Goal: Information Seeking & Learning: Learn about a topic

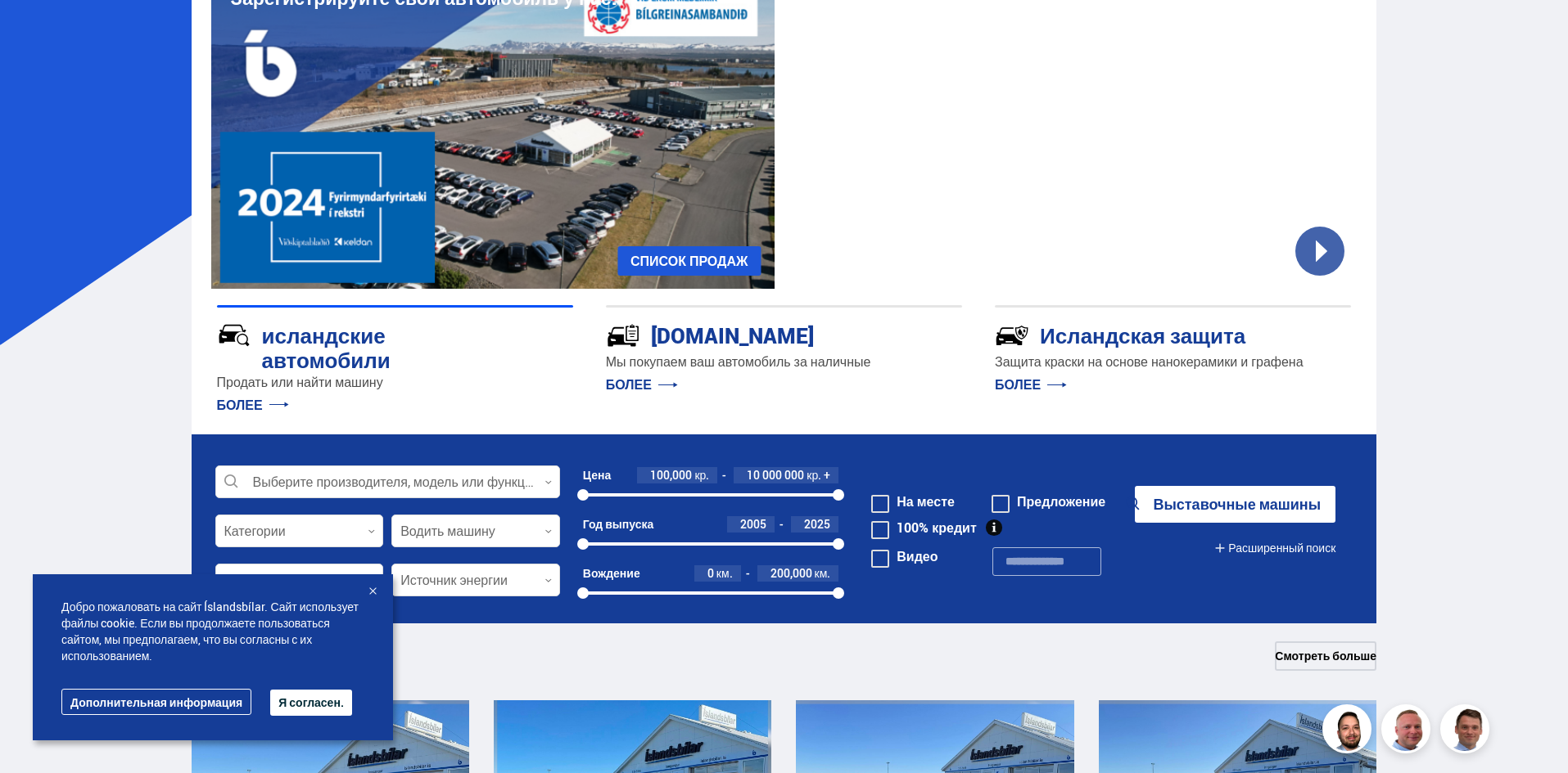
scroll to position [164, 0]
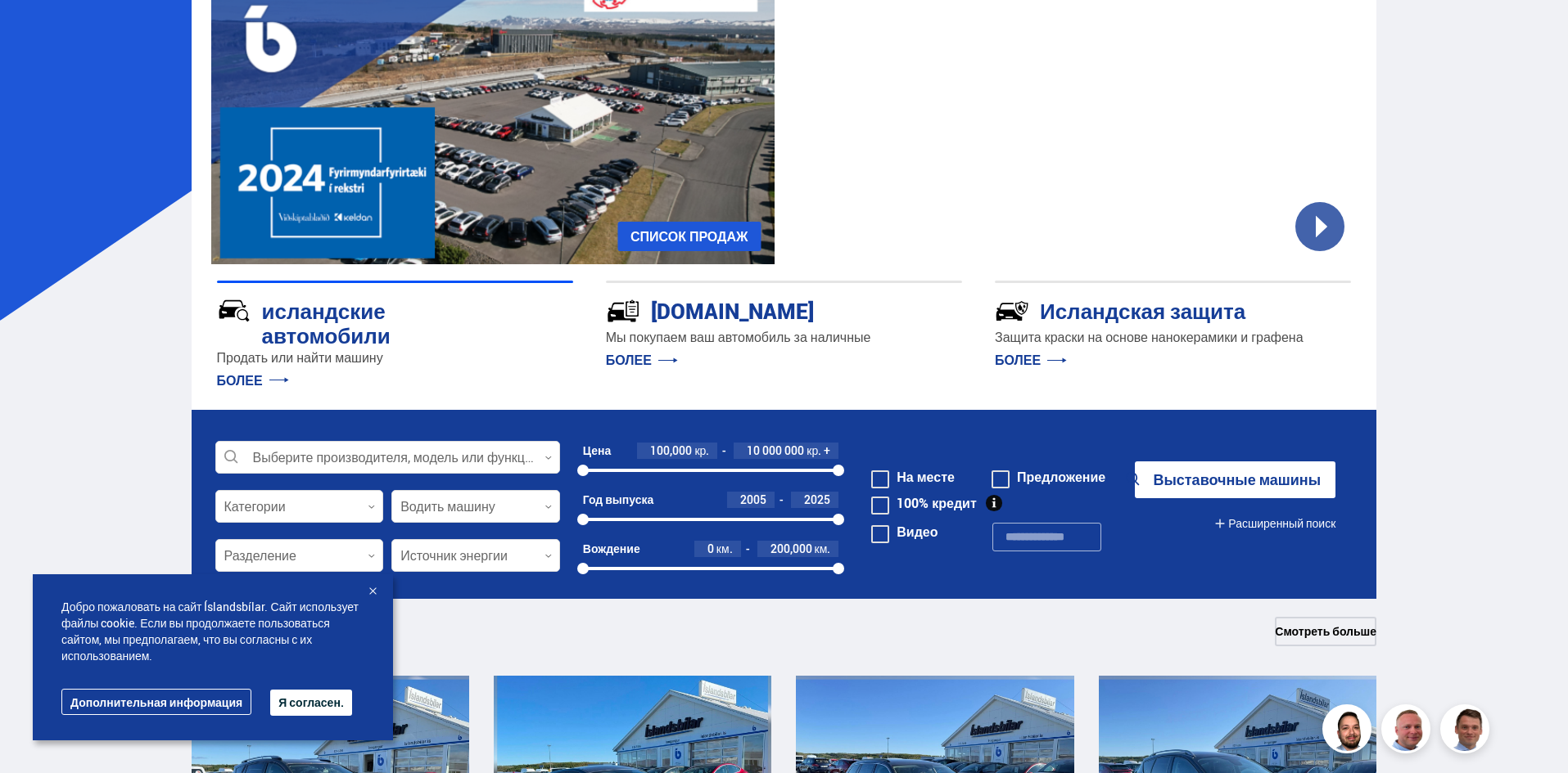
click at [717, 342] on font "Мы покупаем ваш автомобиль за наличные" at bounding box center [739, 336] width 265 height 18
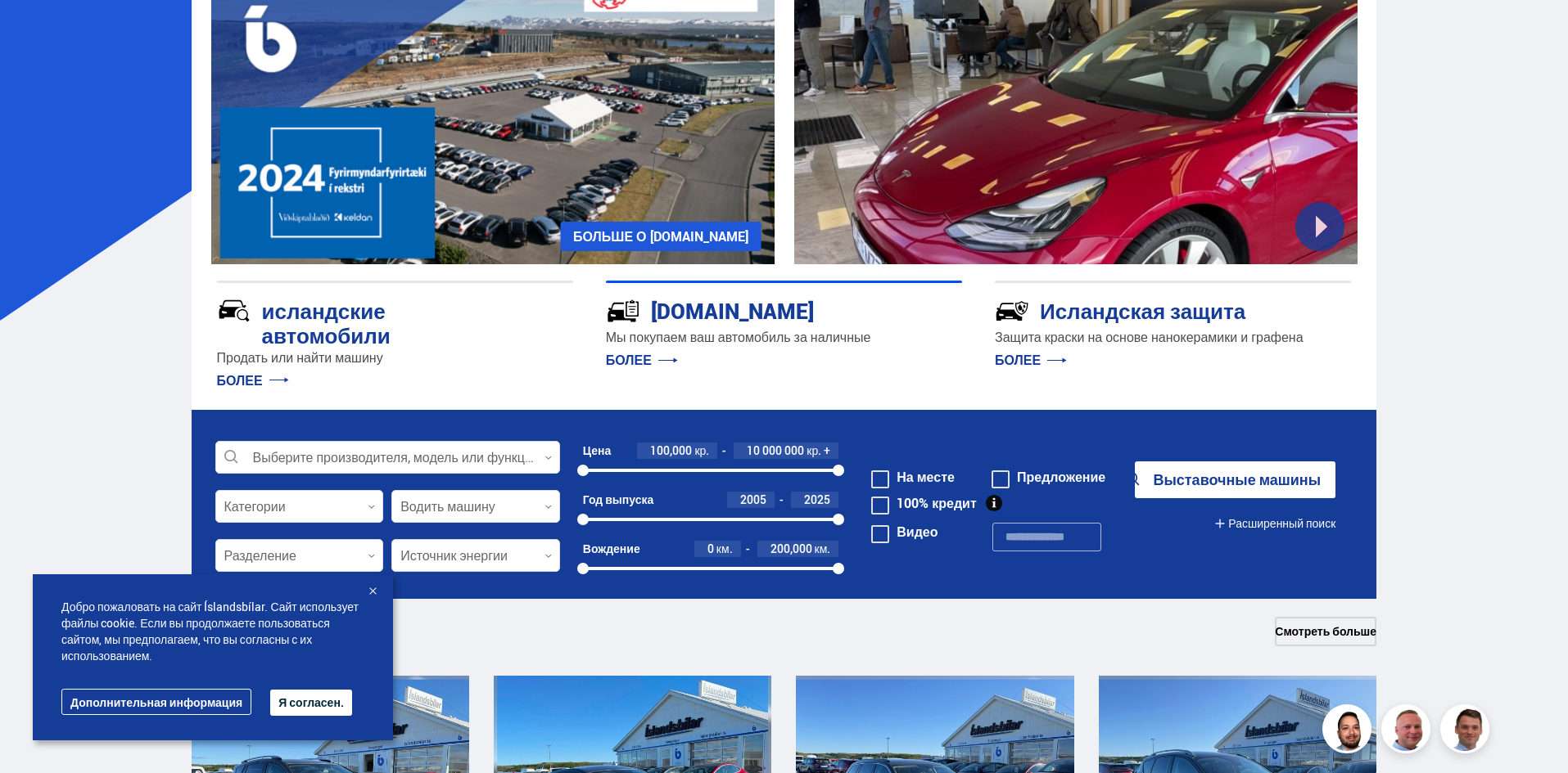
click at [652, 361] on link "БОЛЕЕ" at bounding box center [642, 359] width 72 height 18
click at [652, 347] on p "БОЛЕЕ" at bounding box center [784, 359] width 356 height 26
click at [710, 314] on font "[DOMAIN_NAME]" at bounding box center [733, 311] width 163 height 30
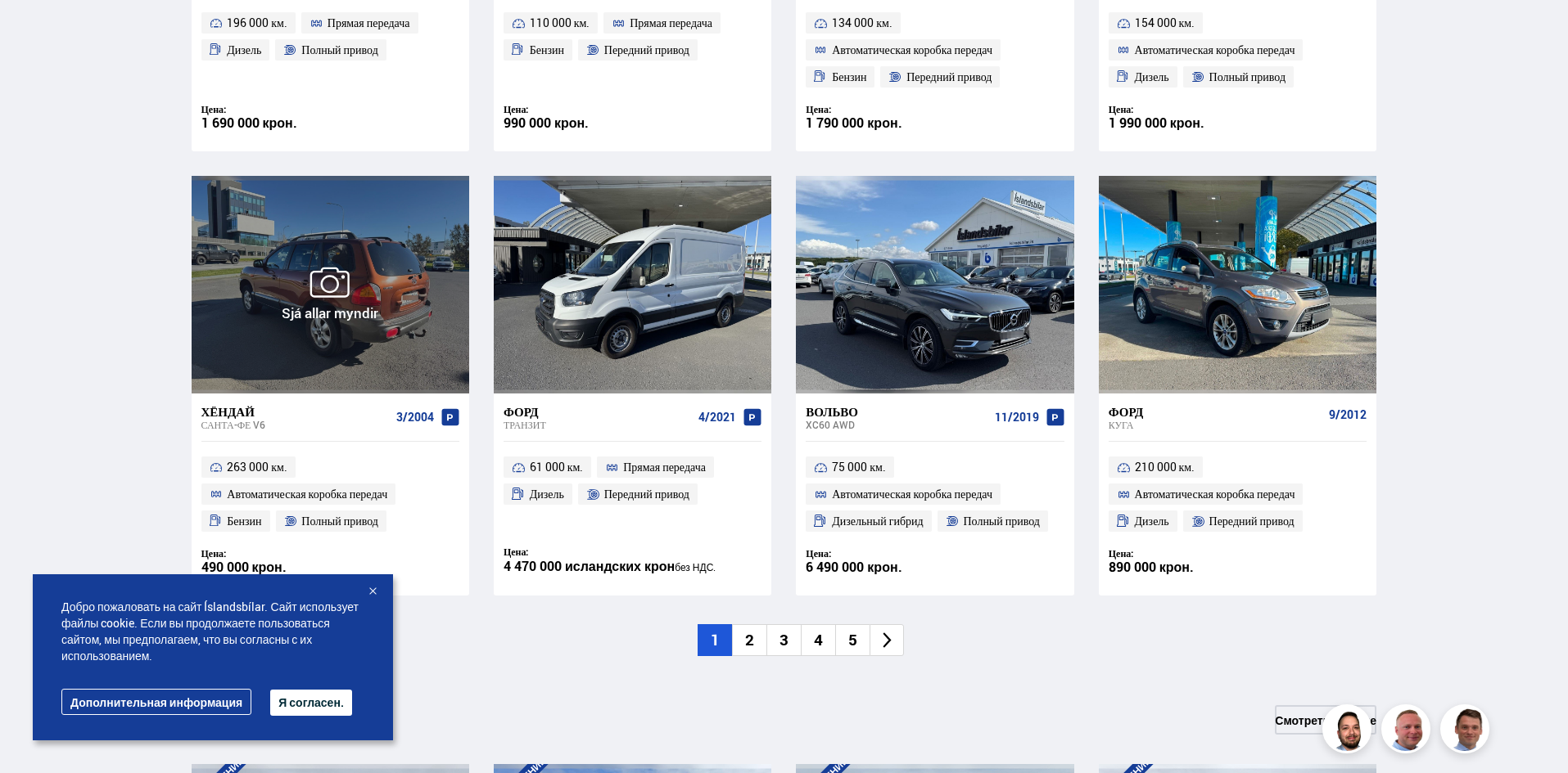
scroll to position [290, 0]
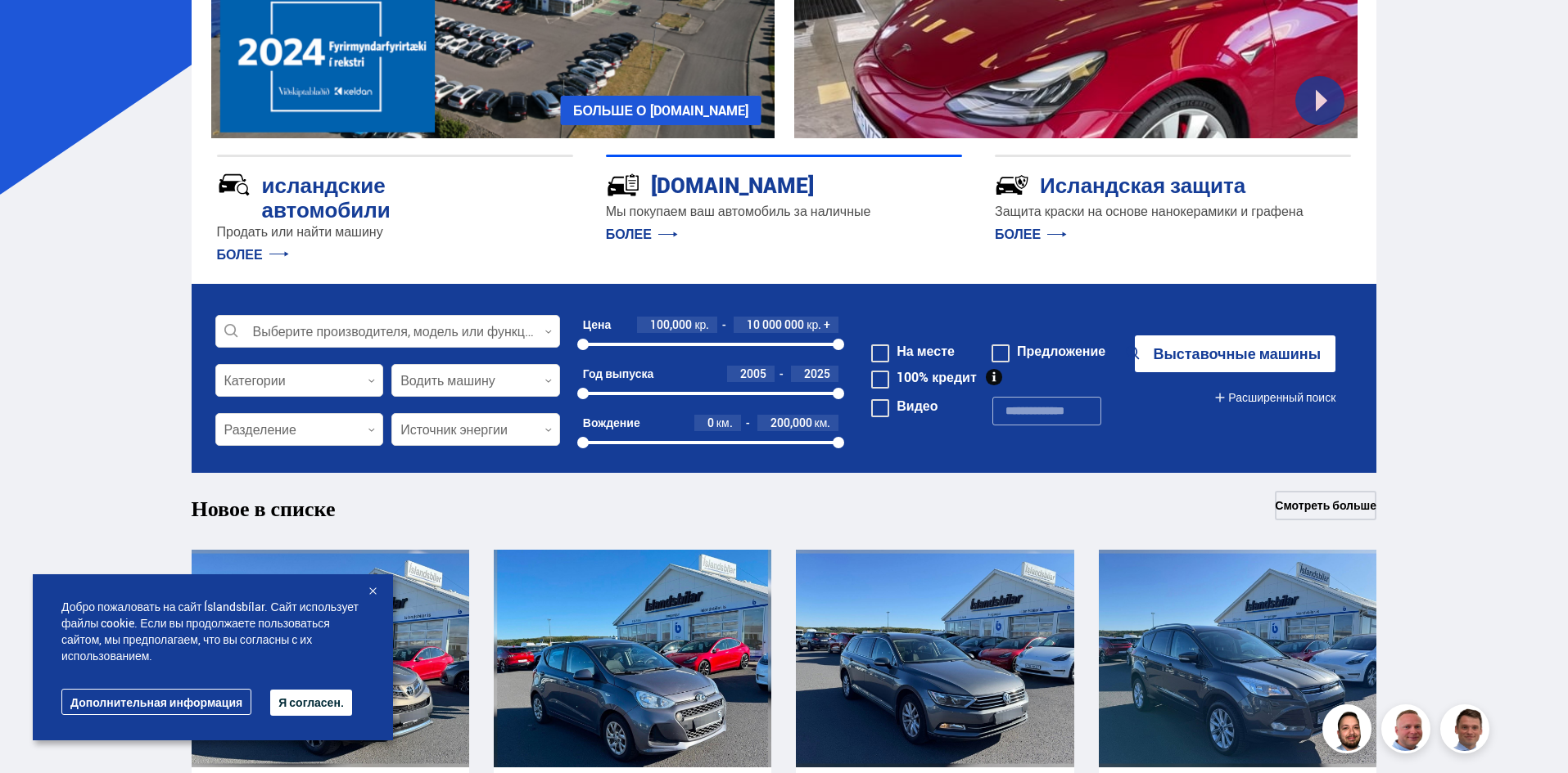
click at [647, 229] on font "БОЛЕЕ" at bounding box center [629, 234] width 46 height 18
click at [648, 218] on font "Мы покупаем ваш автомобиль за наличные" at bounding box center [739, 211] width 265 height 18
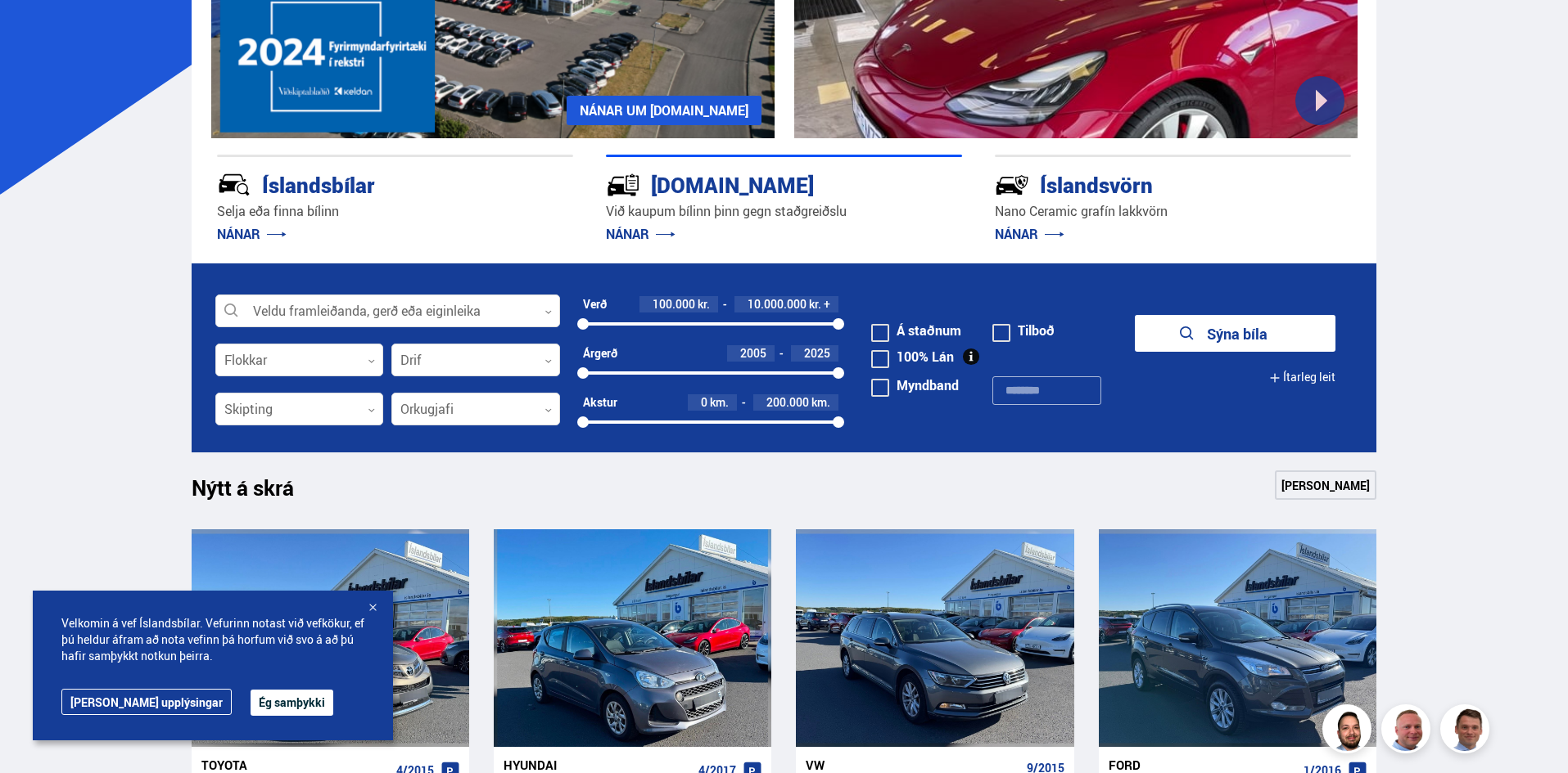
click at [648, 187] on div "[DOMAIN_NAME]" at bounding box center [755, 183] width 298 height 29
click at [631, 229] on link "NÁNAR" at bounding box center [641, 234] width 70 height 18
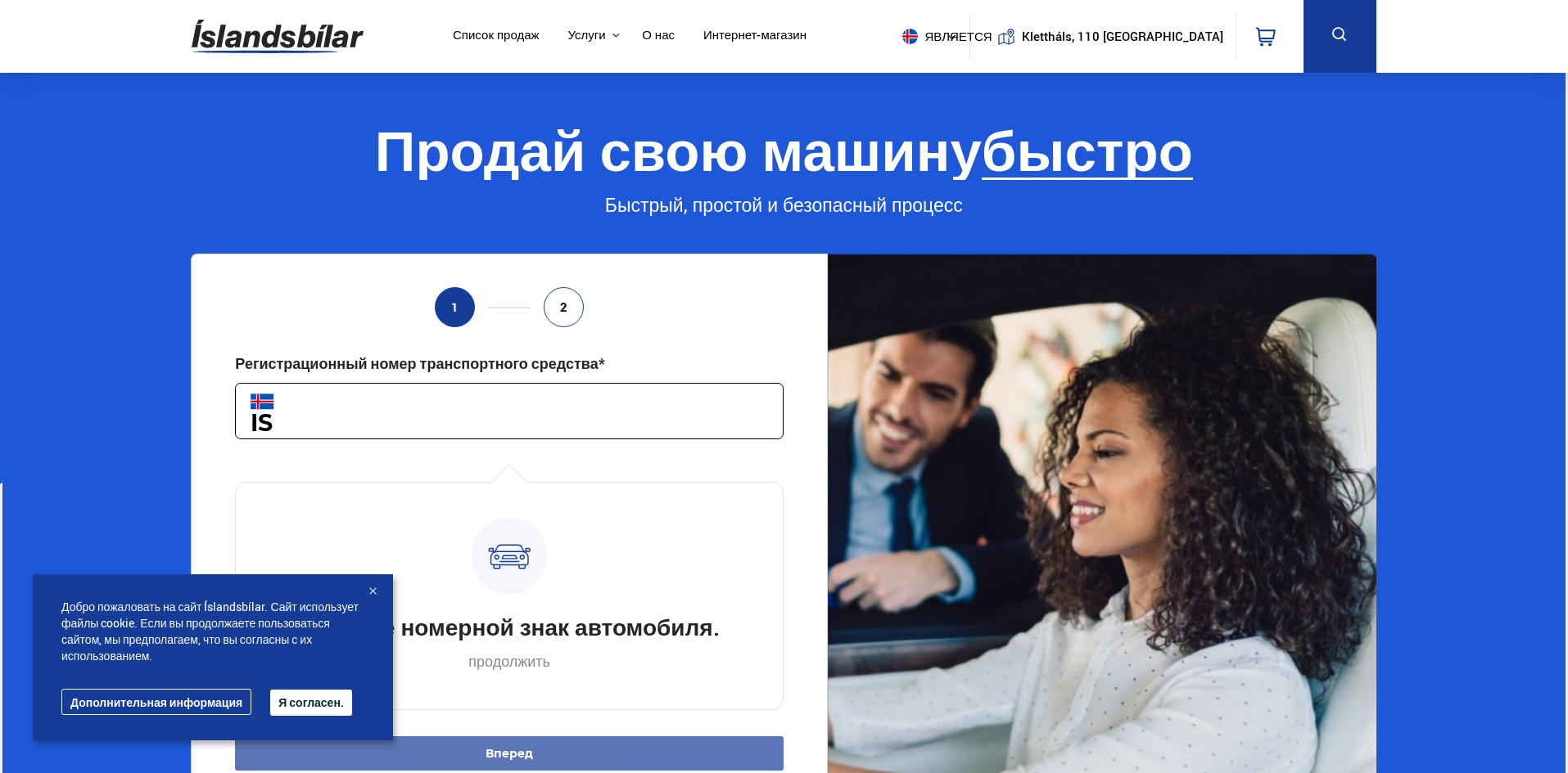
click at [540, 38] on font "Список продаж" at bounding box center [496, 34] width 87 height 16
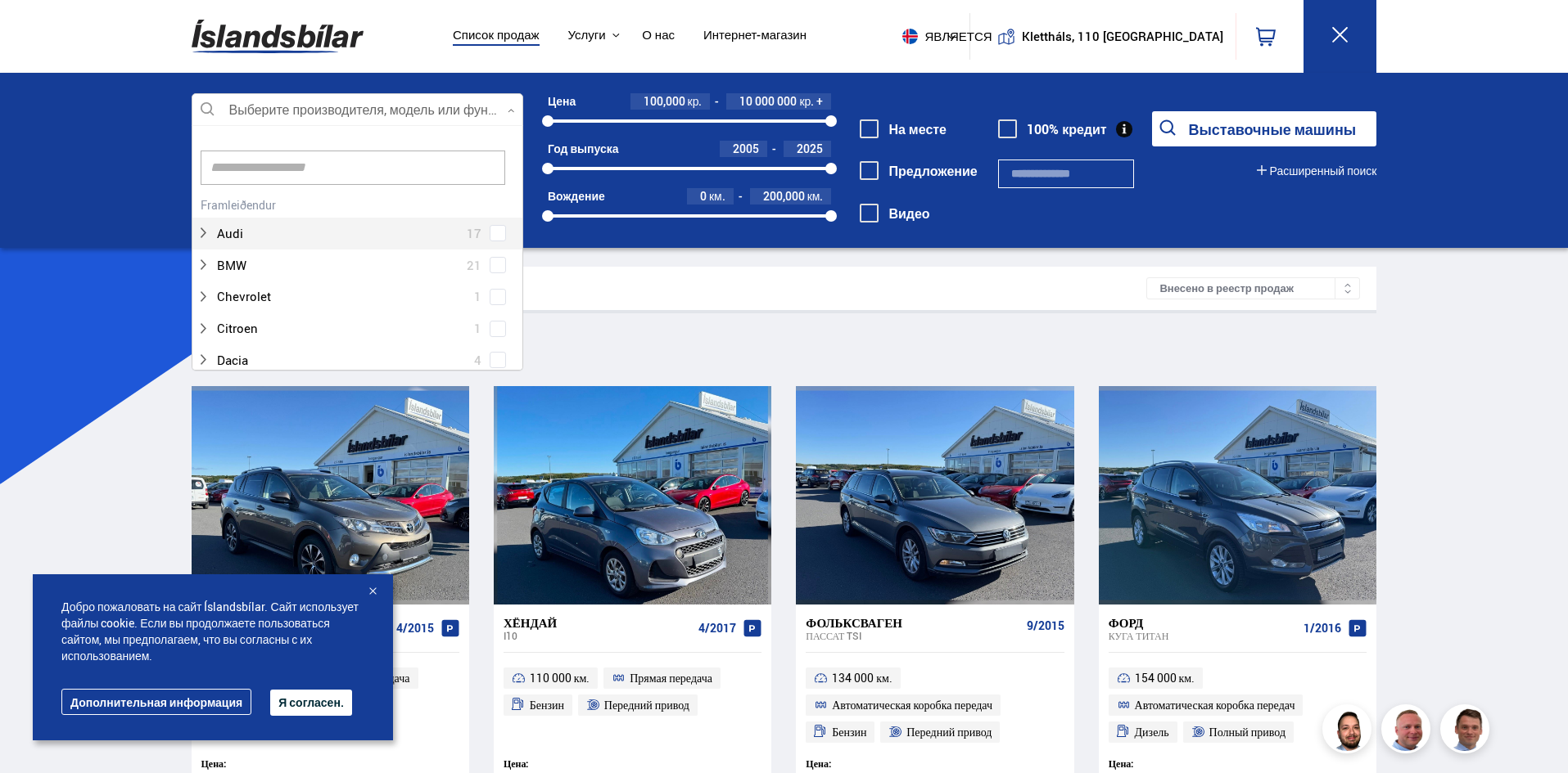
click at [264, 109] on div at bounding box center [357, 110] width 331 height 33
click at [262, 262] on div at bounding box center [341, 262] width 289 height 24
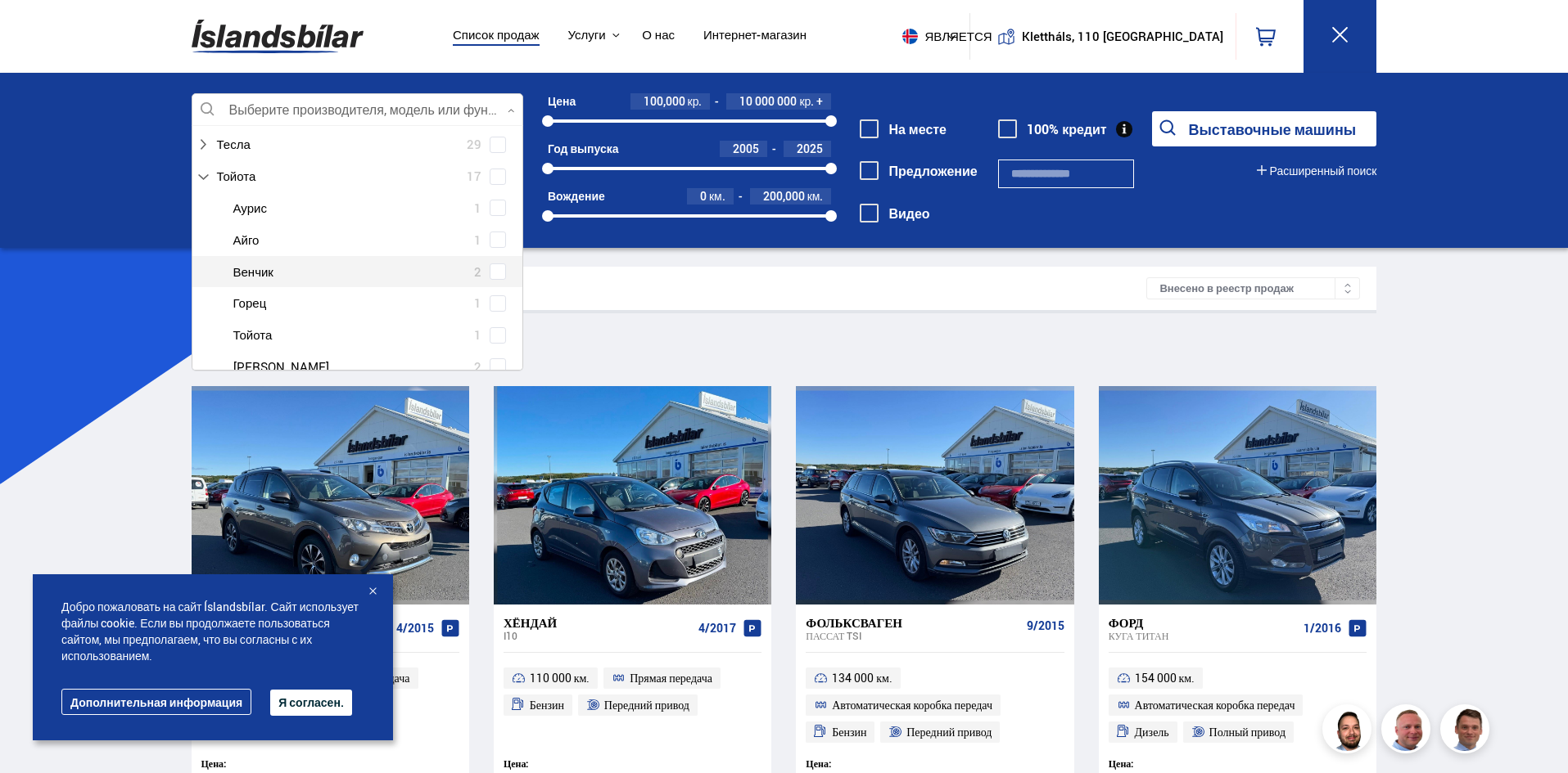
scroll to position [1227, 0]
click at [490, 214] on span at bounding box center [497, 212] width 16 height 16
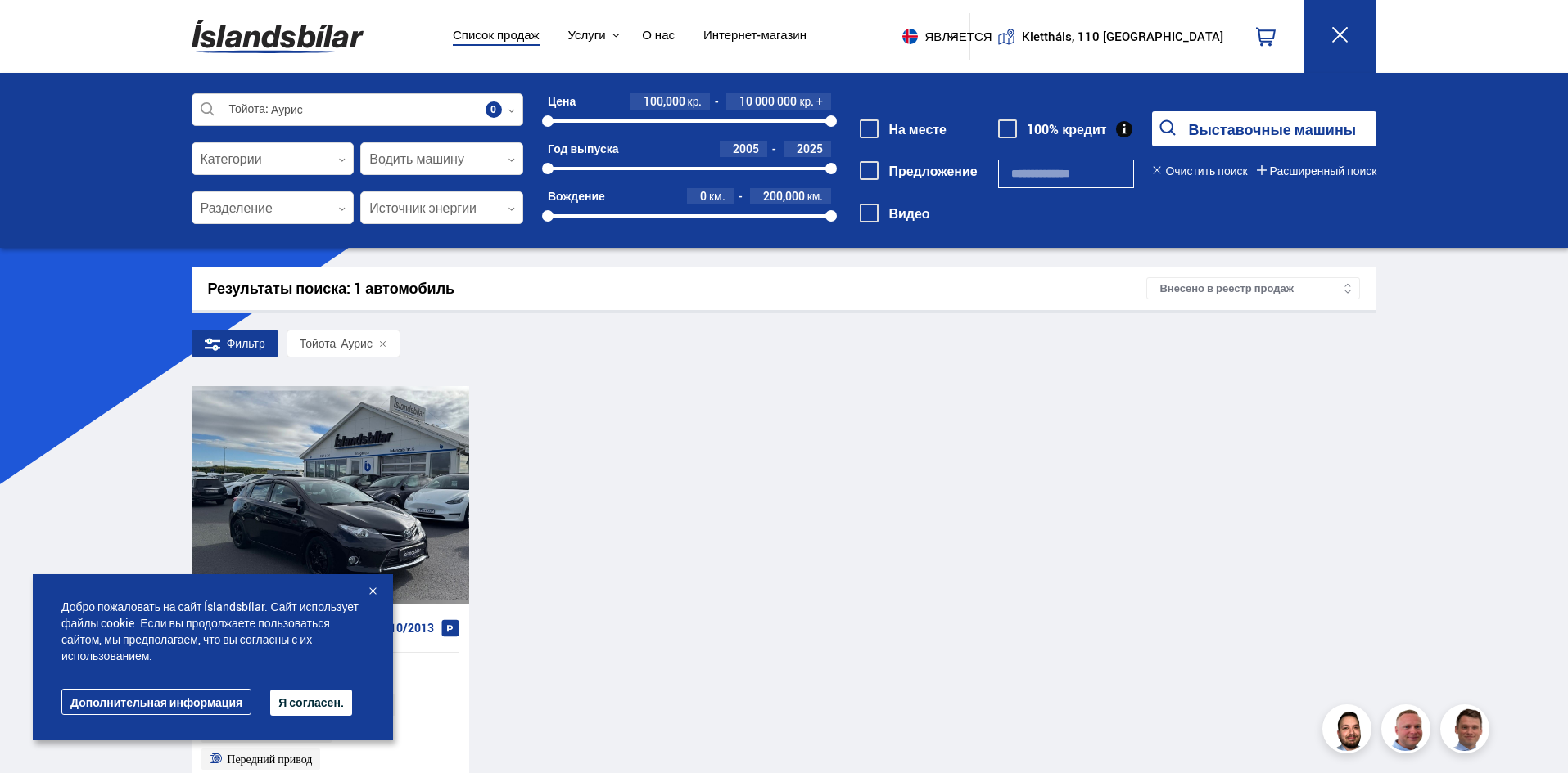
click at [373, 106] on div at bounding box center [357, 110] width 331 height 33
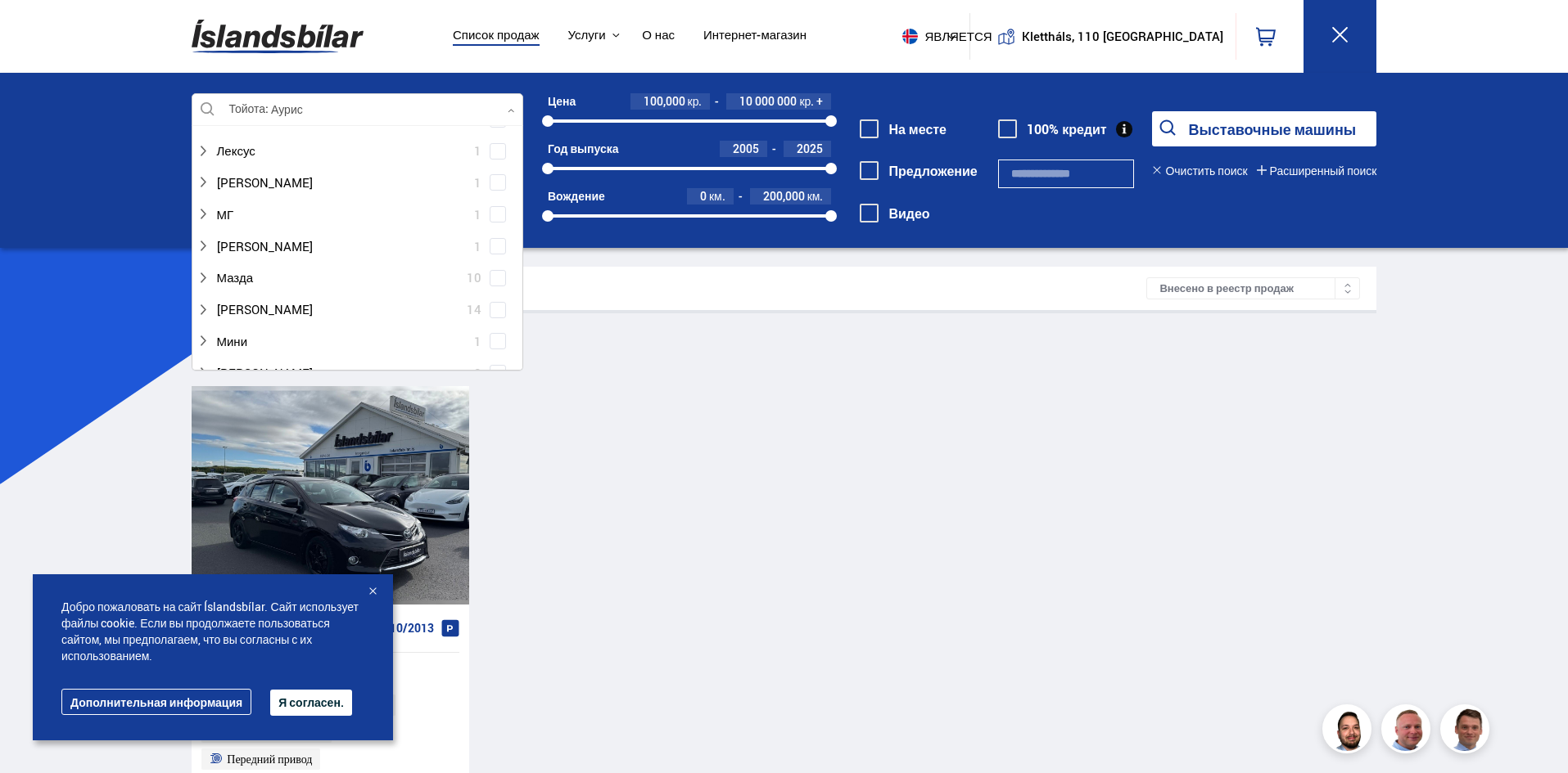
scroll to position [655, 0]
click at [1289, 20] on div "0" at bounding box center [1270, 36] width 68 height 47
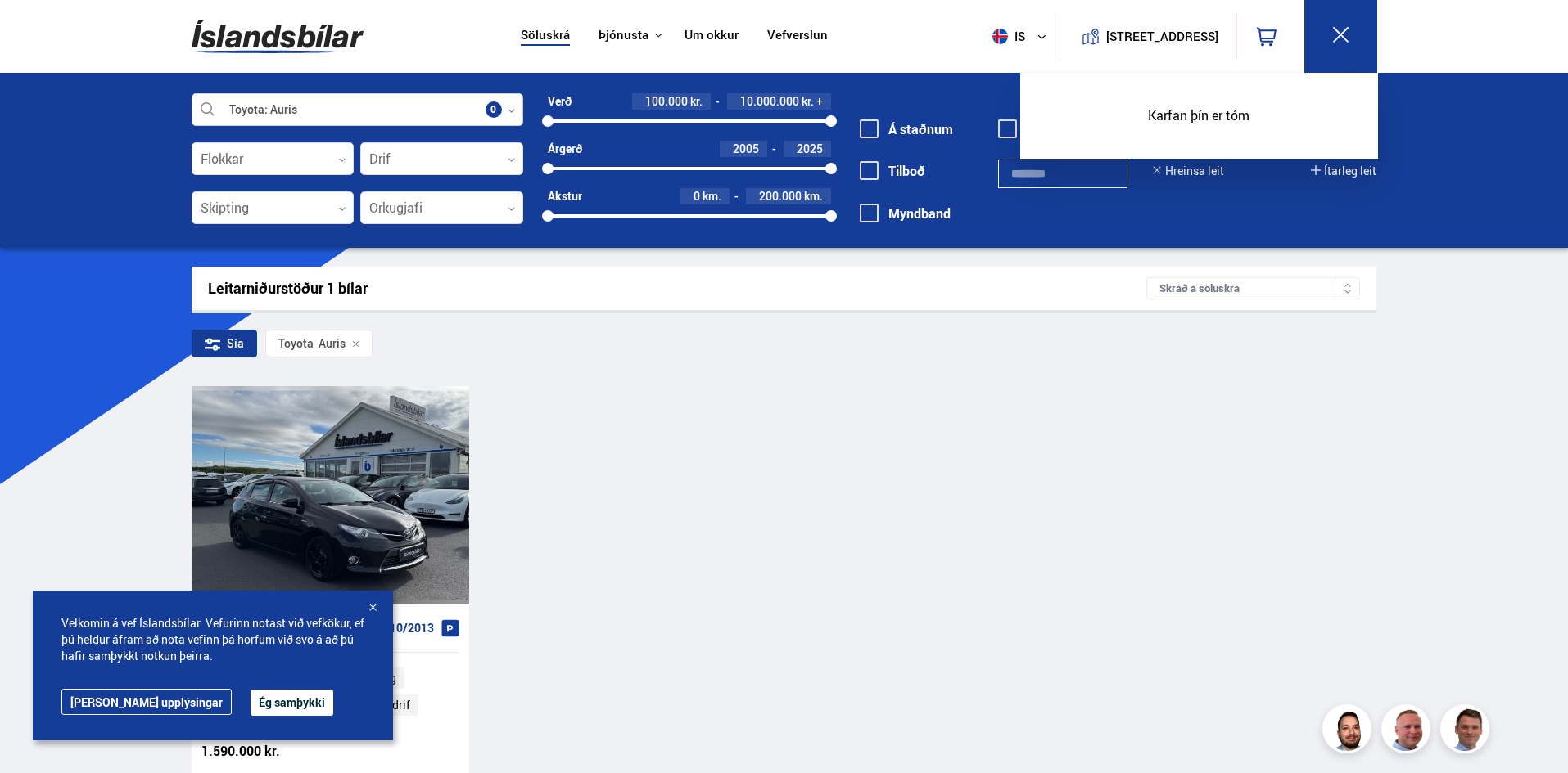
click at [409, 115] on div at bounding box center [357, 110] width 331 height 33
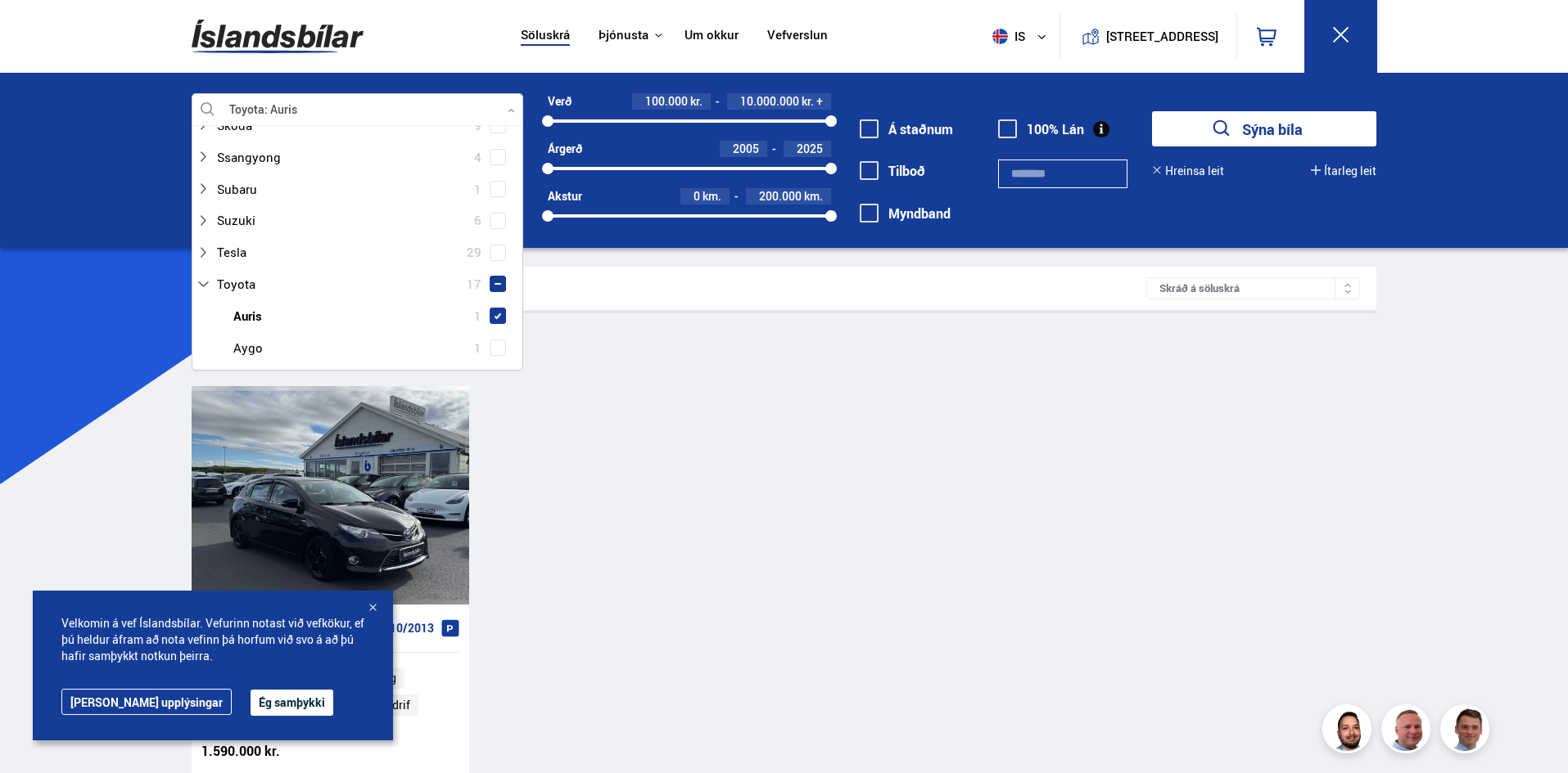
scroll to position [1146, 0]
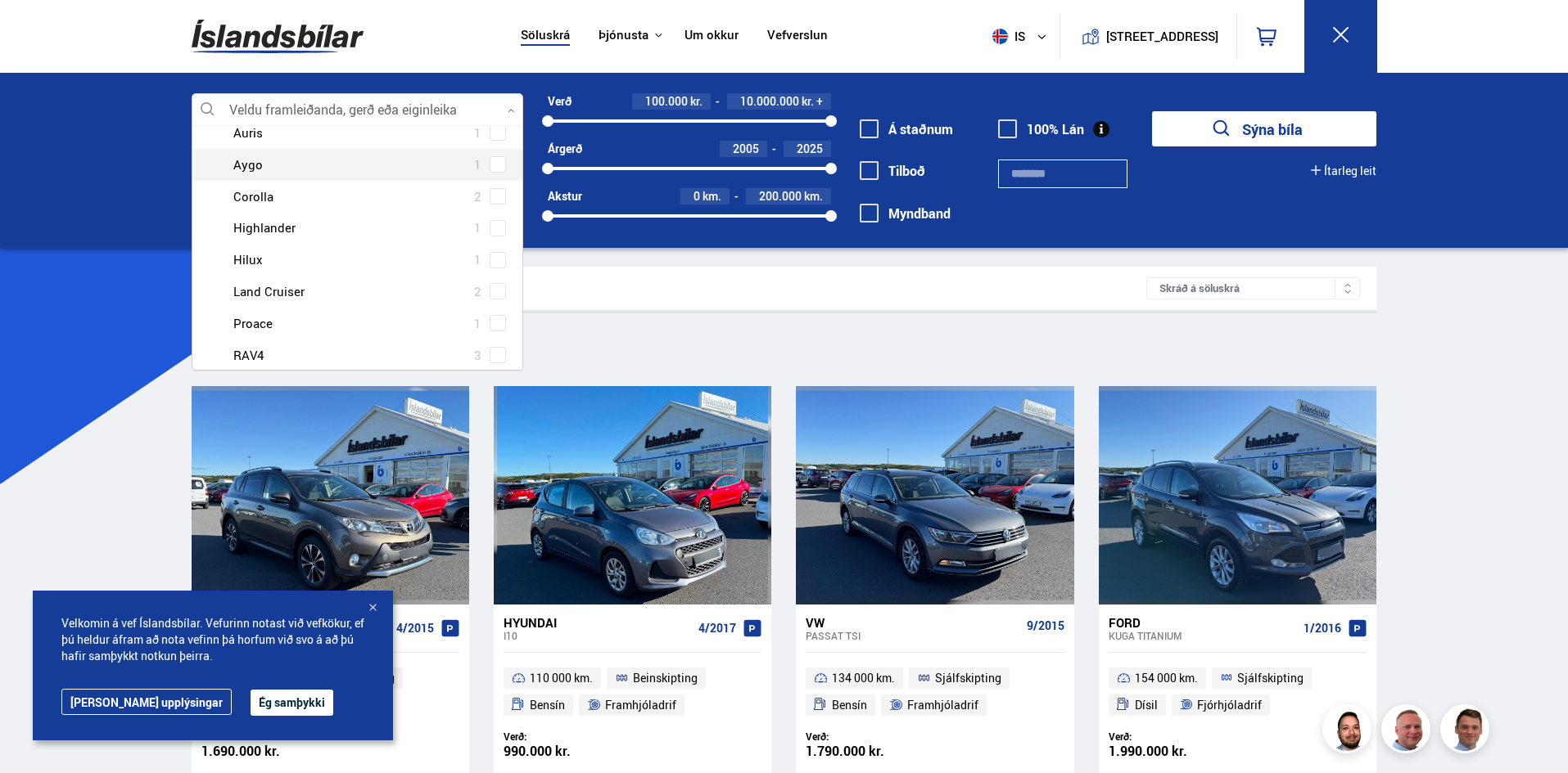
scroll to position [1309, 0]
click at [490, 191] on span at bounding box center [497, 194] width 16 height 16
